Goal: Navigation & Orientation: Understand site structure

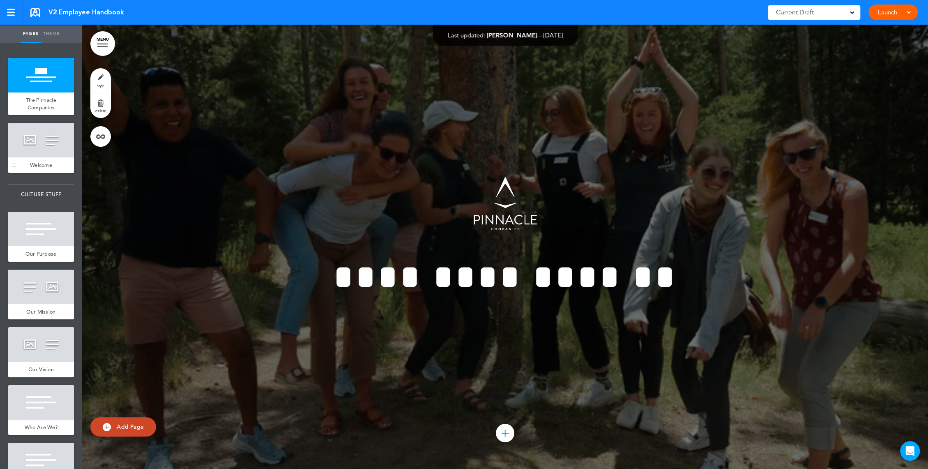
click at [25, 149] on div at bounding box center [41, 140] width 66 height 34
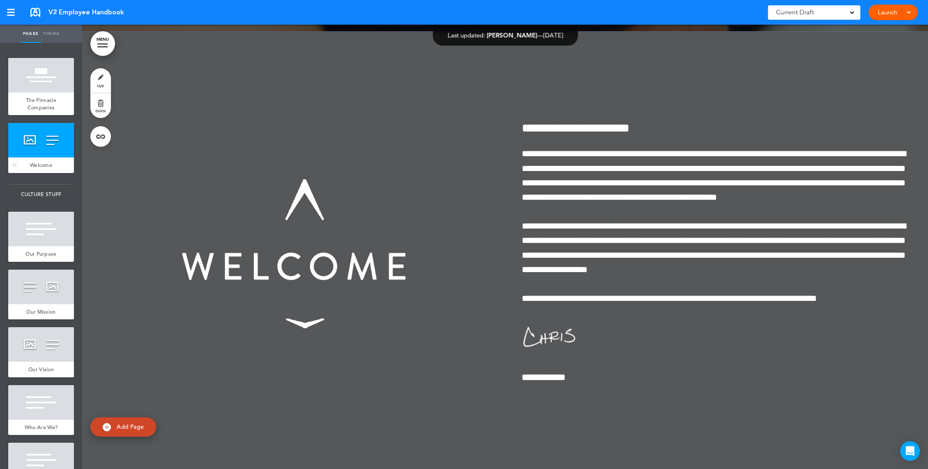
scroll to position [444, 0]
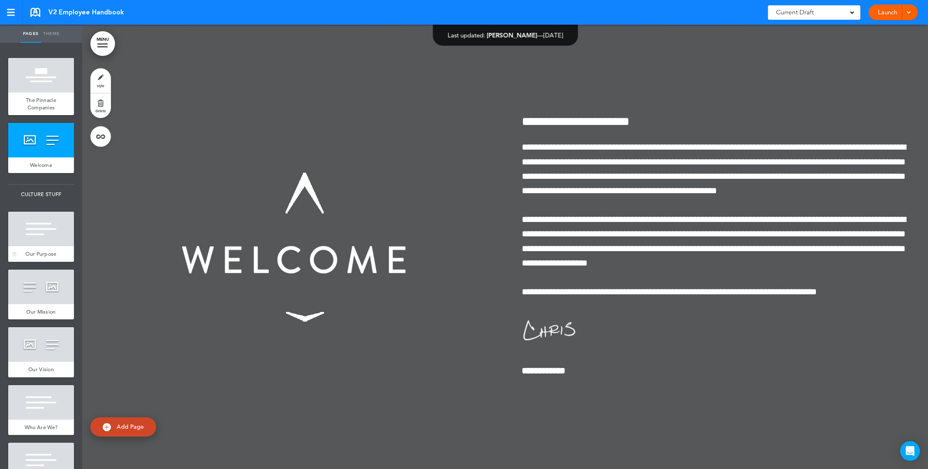
click at [23, 233] on div at bounding box center [41, 228] width 66 height 34
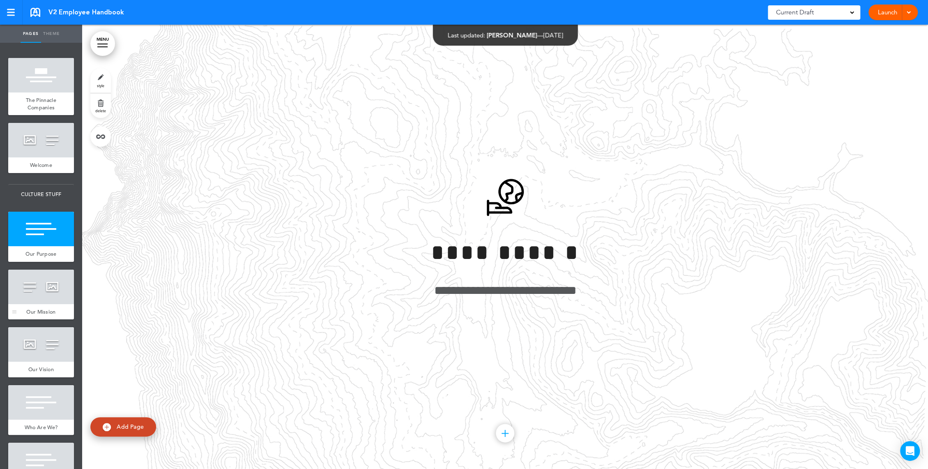
click at [40, 302] on div at bounding box center [41, 286] width 66 height 34
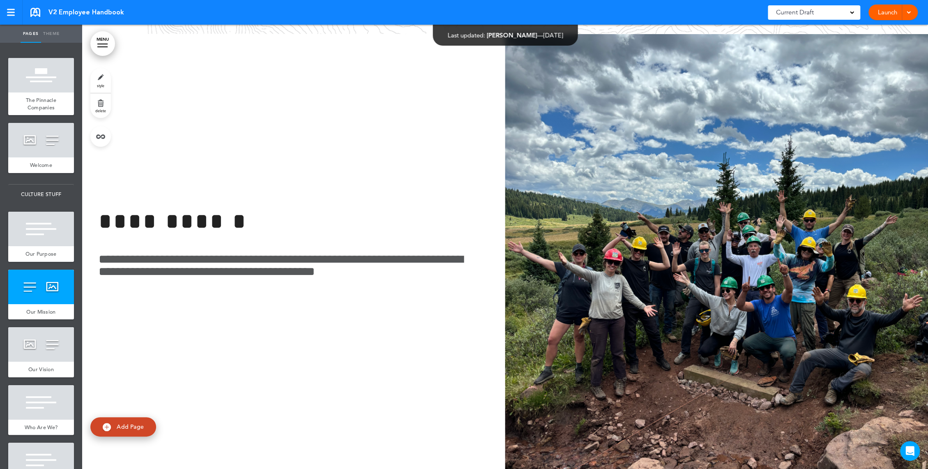
scroll to position [1332, 0]
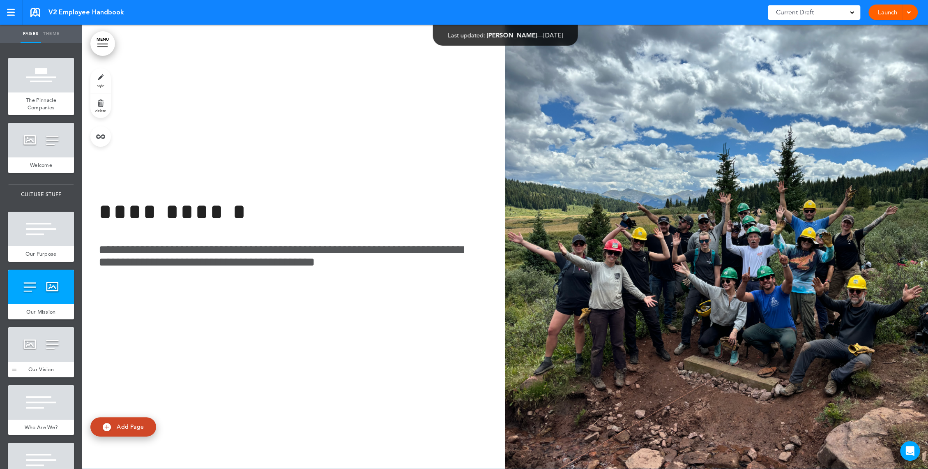
click at [37, 350] on div at bounding box center [41, 344] width 66 height 34
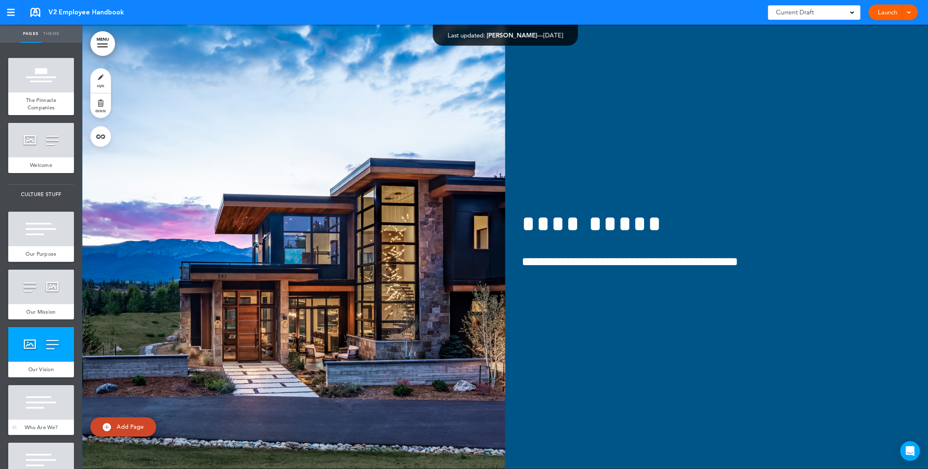
click at [35, 403] on div at bounding box center [41, 402] width 66 height 34
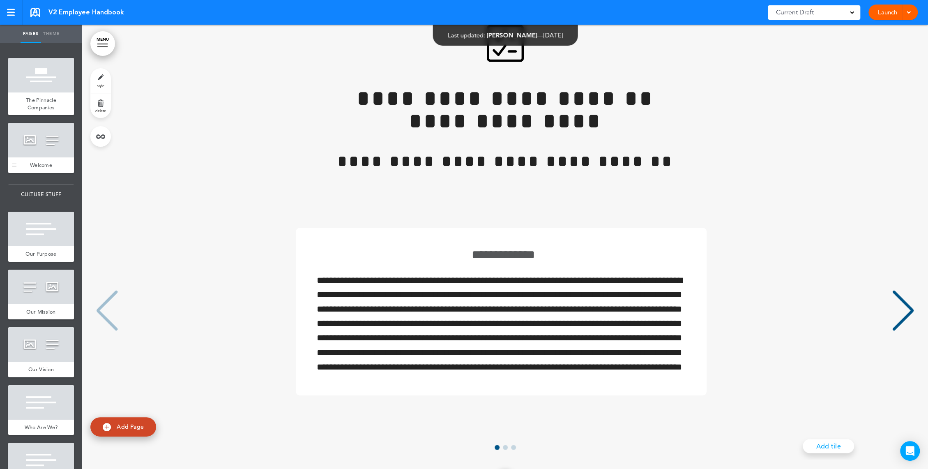
scroll to position [12297, 0]
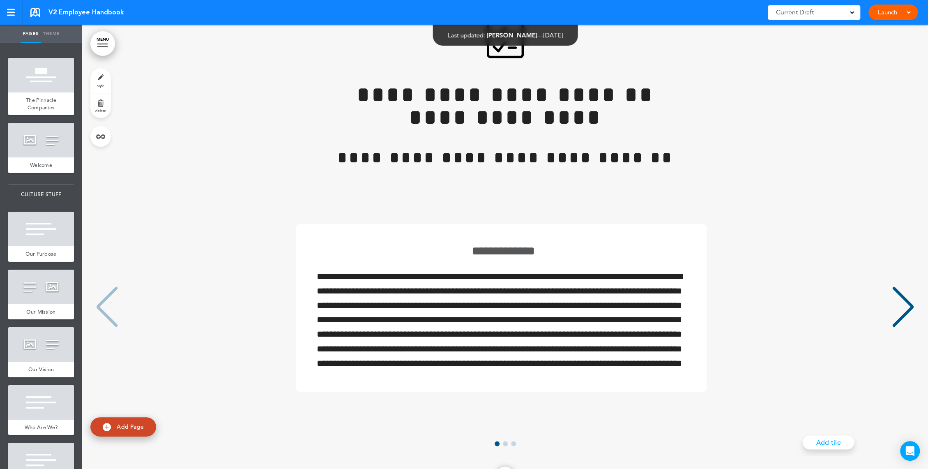
click at [900, 286] on div "Next slide" at bounding box center [902, 306] width 25 height 41
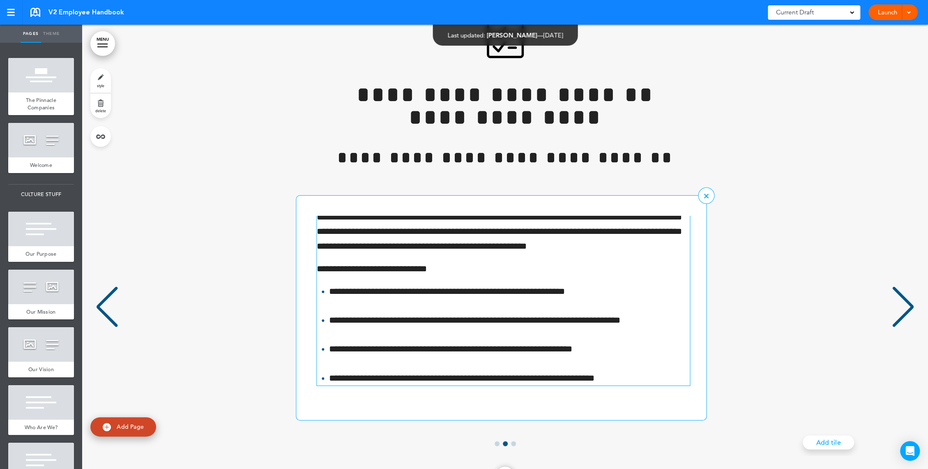
scroll to position [60, 0]
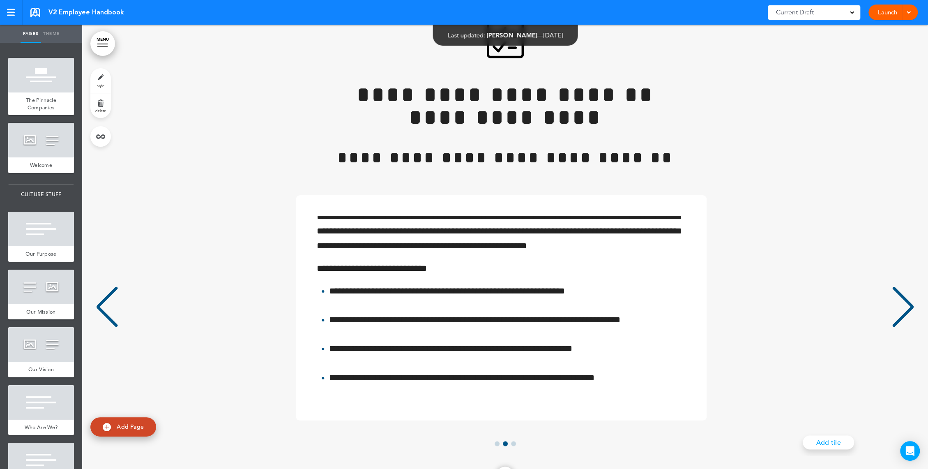
click at [902, 286] on div "Next slide" at bounding box center [902, 306] width 25 height 41
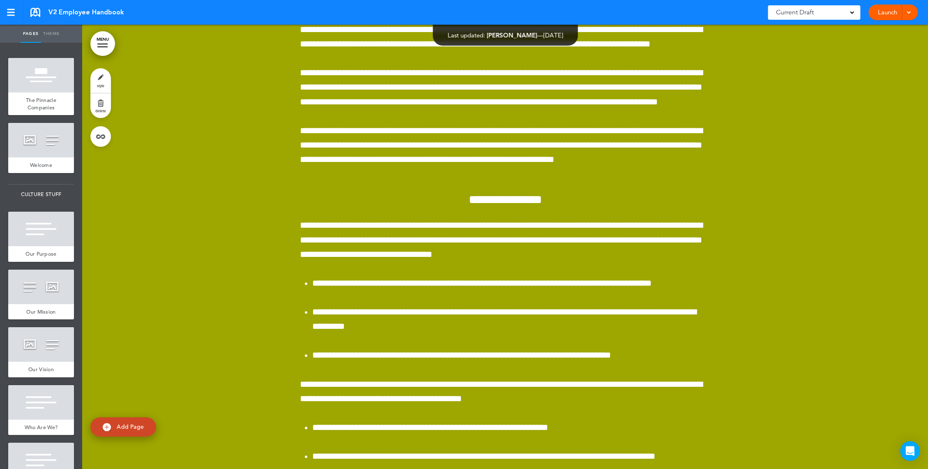
scroll to position [19919, 0]
